Goal: Check status: Check status

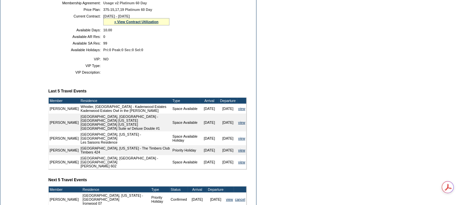
scroll to position [110, 0]
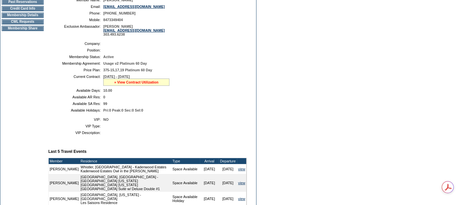
click at [142, 83] on link "» View Contract Utilization" at bounding box center [136, 82] width 44 height 4
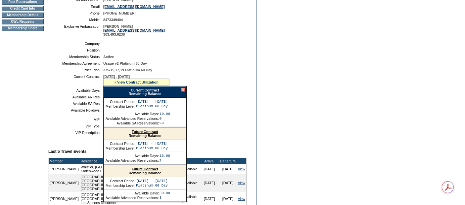
click at [149, 93] on div "Current Contract Remaining Balance" at bounding box center [144, 92] width 83 height 12
click at [150, 91] on link "Current Contract" at bounding box center [145, 90] width 28 height 4
click at [17, 89] on td "Dashboard Personal Info Business Info Address Info Web Access Notes Current Res…" at bounding box center [22, 153] width 45 height 401
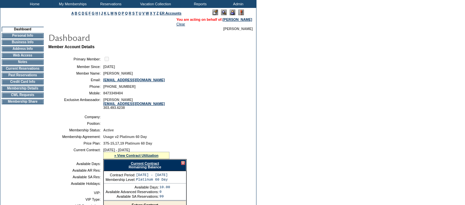
scroll to position [0, 0]
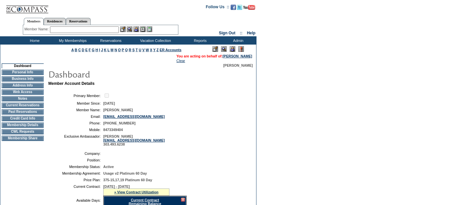
click at [83, 29] on input "text" at bounding box center [84, 29] width 69 height 7
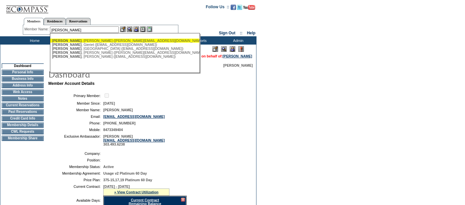
click at [100, 39] on div "Bowen , Dan (dan@dempseyventures.com)" at bounding box center [124, 41] width 145 height 4
type input "Bowen, Dan (dan@dempseyventures.com)"
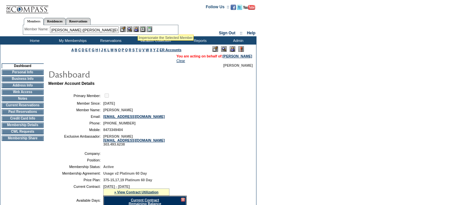
click at [137, 27] on img at bounding box center [136, 29] width 6 height 6
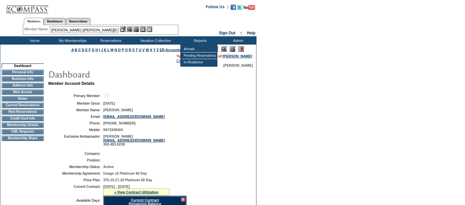
click at [253, 54] on td at bounding box center [254, 54] width 3 height 19
click at [248, 55] on link "Dan Bowen" at bounding box center [237, 56] width 29 height 4
